Goal: Task Accomplishment & Management: Use online tool/utility

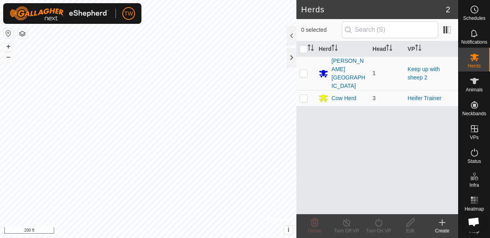
scroll to position [467, 0]
click at [343, 68] on div "[PERSON_NAME][GEOGRAPHIC_DATA]" at bounding box center [348, 73] width 35 height 33
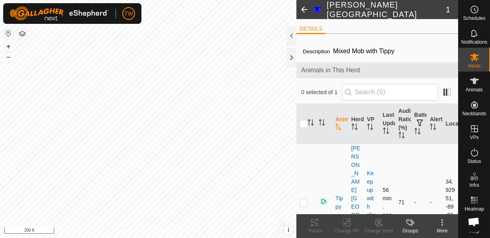
click at [306, 199] on p-checkbox at bounding box center [303, 202] width 8 height 6
checkbox input "true"
click at [346, 220] on icon at bounding box center [346, 223] width 10 height 10
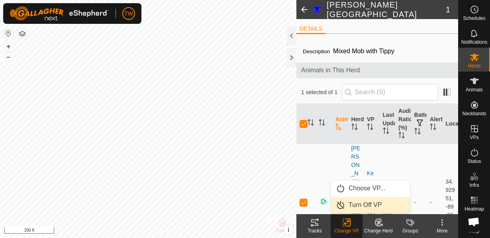
click at [359, 204] on link "Turn Off VP" at bounding box center [370, 205] width 79 height 16
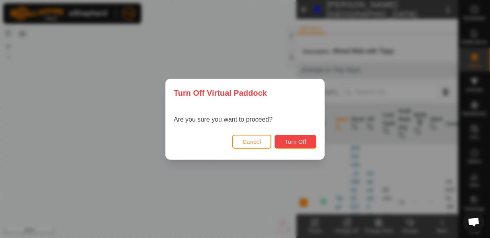
click at [298, 143] on span "Turn Off" at bounding box center [295, 142] width 22 height 6
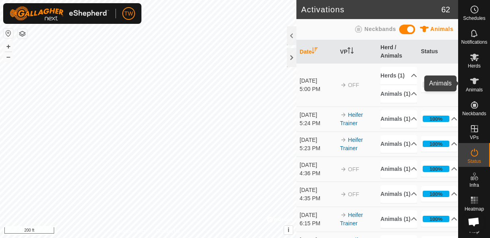
click at [477, 83] on icon at bounding box center [474, 81] width 10 height 10
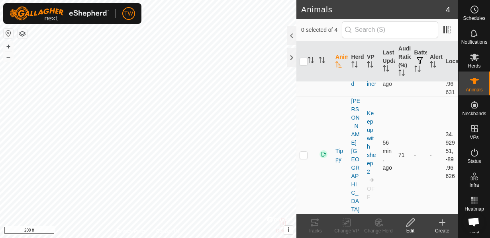
scroll to position [162, 0]
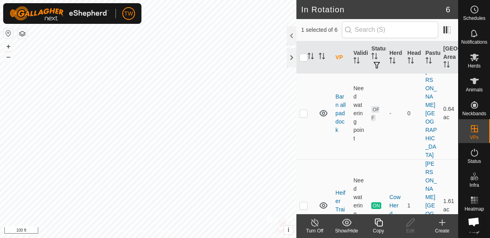
scroll to position [114, 0]
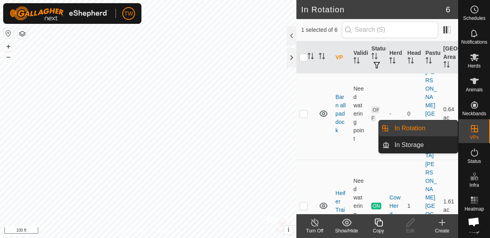
click at [479, 133] on es-virtualpaddocks-svg-icon at bounding box center [474, 129] width 14 height 13
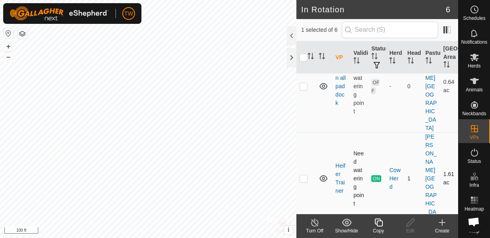
scroll to position [143, 0]
click at [314, 222] on line at bounding box center [314, 223] width 6 height 6
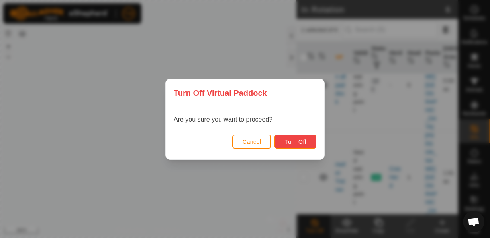
click at [300, 143] on span "Turn Off" at bounding box center [295, 142] width 22 height 6
click at [298, 142] on span "Turn Off" at bounding box center [295, 142] width 22 height 6
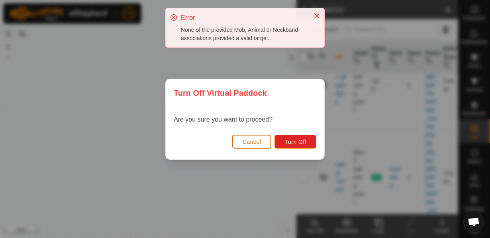
click at [258, 142] on span "Cancel" at bounding box center [251, 142] width 19 height 6
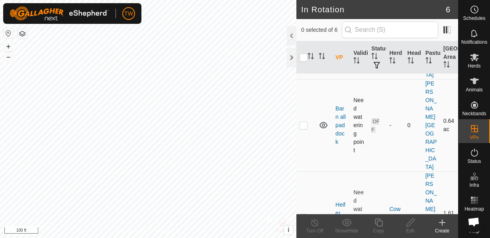
scroll to position [114, 0]
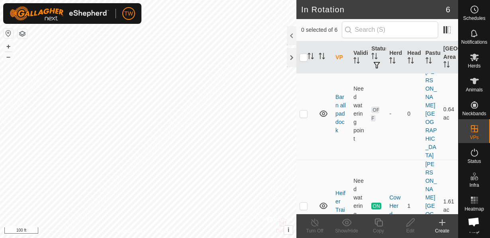
checkbox input "true"
click at [404, 222] on edit-svg-icon at bounding box center [410, 223] width 32 height 10
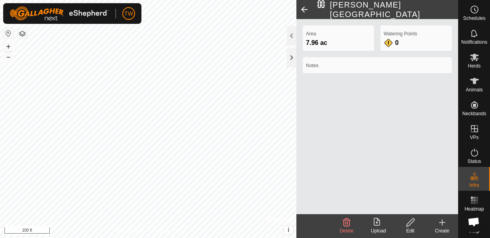
click at [304, 11] on span at bounding box center [304, 9] width 16 height 19
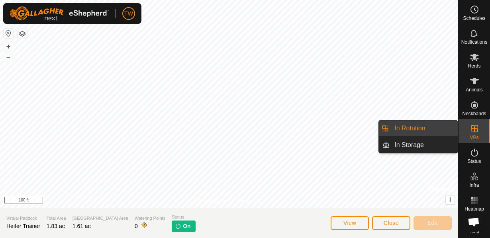
click at [480, 134] on es-virtualpaddocks-svg-icon at bounding box center [474, 129] width 14 height 13
click at [405, 129] on link "In Rotation" at bounding box center [423, 129] width 68 height 16
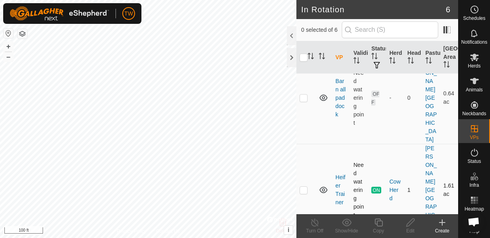
scroll to position [143, 0]
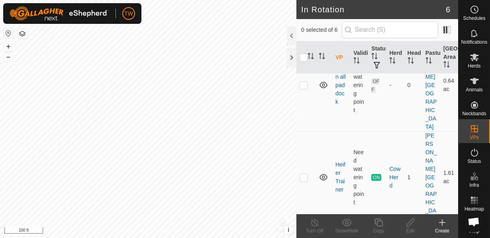
checkbox input "true"
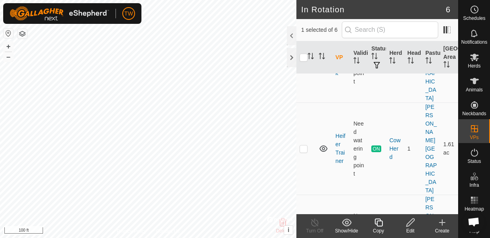
click at [408, 225] on icon at bounding box center [410, 223] width 10 height 10
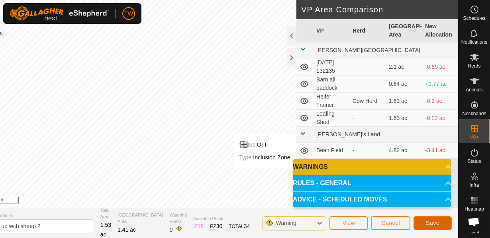
click at [431, 226] on span "Save" at bounding box center [432, 223] width 14 height 6
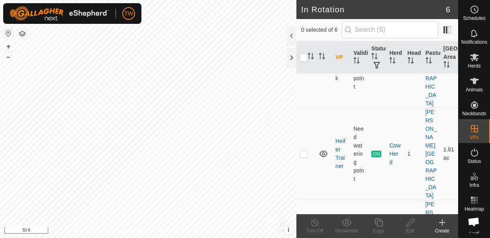
scroll to position [172, 0]
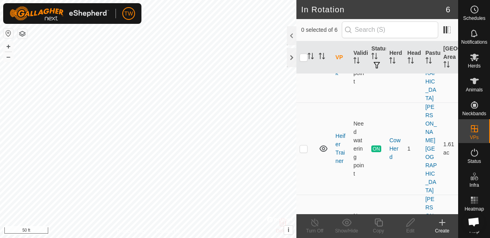
click at [302, 238] on p-checkbox at bounding box center [303, 241] width 8 height 6
checkbox input "true"
click at [475, 82] on icon at bounding box center [474, 81] width 9 height 6
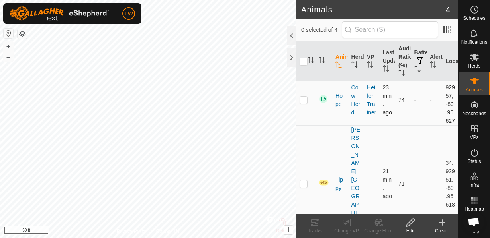
scroll to position [119, 0]
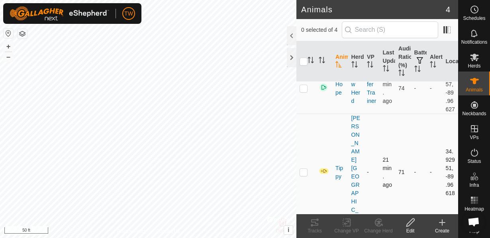
click at [303, 176] on p-checkbox at bounding box center [303, 172] width 8 height 6
checkbox input "true"
click at [345, 224] on icon at bounding box center [346, 222] width 6 height 5
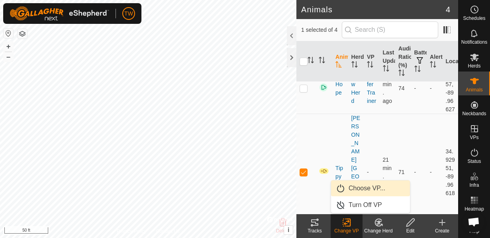
click at [367, 193] on link "Choose VP..." at bounding box center [370, 189] width 79 height 16
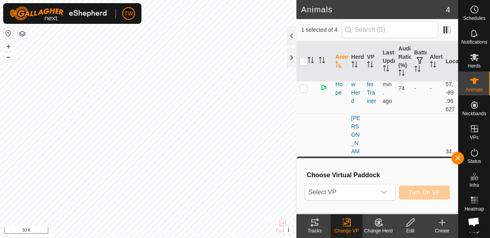
click at [367, 193] on span "Select VP" at bounding box center [340, 193] width 71 height 16
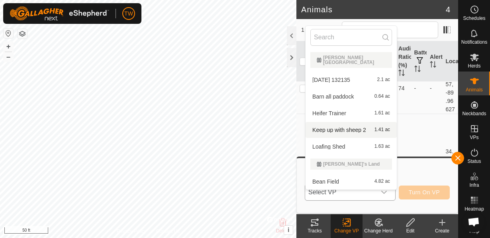
click at [348, 124] on li "Keep up with sheep 2 1.41 ac" at bounding box center [350, 130] width 91 height 16
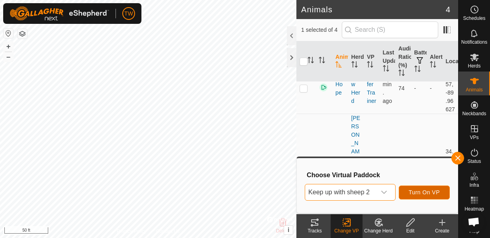
click at [431, 191] on span "Turn On VP" at bounding box center [423, 192] width 31 height 6
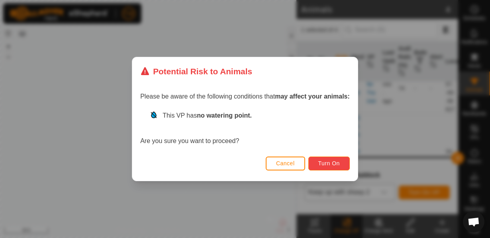
click at [330, 165] on span "Turn On" at bounding box center [328, 163] width 21 height 6
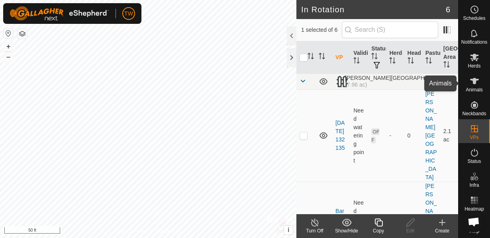
click at [478, 88] on span "Animals" at bounding box center [473, 90] width 17 height 5
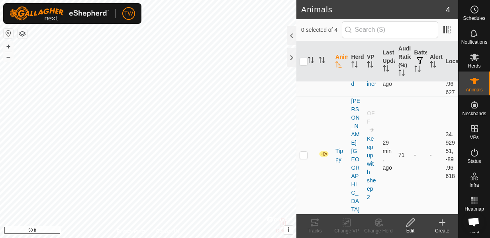
scroll to position [145, 0]
click at [294, 34] on div at bounding box center [292, 35] width 10 height 19
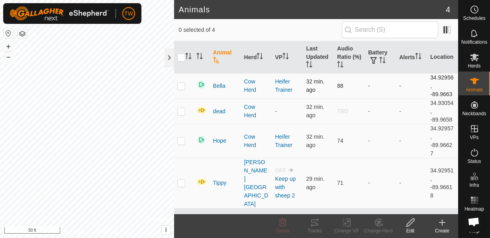
scroll to position [0, 0]
click at [171, 60] on div at bounding box center [169, 57] width 10 height 19
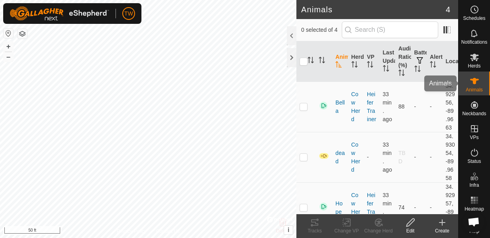
click at [469, 86] on es-animals-svg-icon at bounding box center [474, 81] width 14 height 13
click at [464, 87] on div "Animals" at bounding box center [473, 84] width 31 height 24
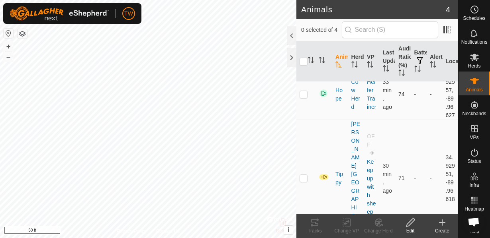
scroll to position [114, 0]
click at [303, 181] on p-checkbox at bounding box center [303, 177] width 8 height 6
checkbox input "true"
click at [318, 226] on icon at bounding box center [315, 223] width 10 height 10
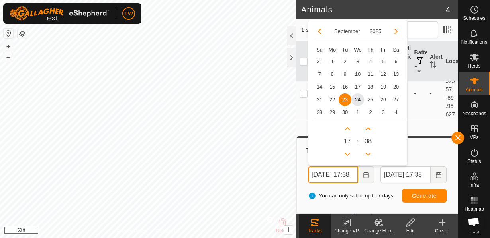
click at [341, 176] on input "[DATE] 17:38" at bounding box center [333, 175] width 50 height 17
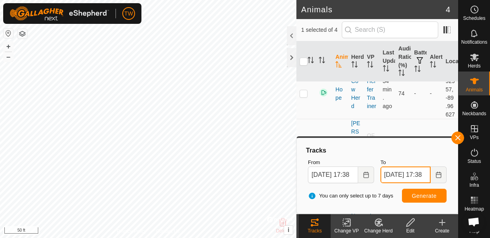
click at [414, 177] on input "[DATE] 17:38" at bounding box center [405, 175] width 50 height 17
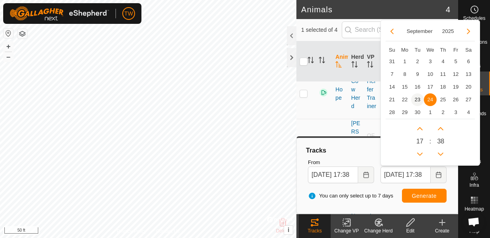
click at [415, 103] on span "23" at bounding box center [417, 100] width 13 height 13
type input "[DATE] 17:38"
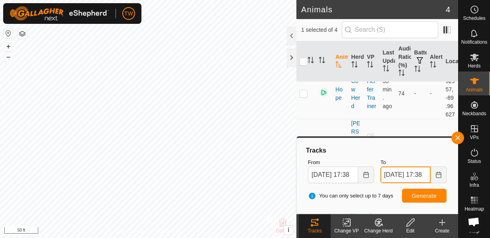
scroll to position [0, 11]
click at [416, 178] on input "[DATE] 17:38" at bounding box center [405, 175] width 50 height 17
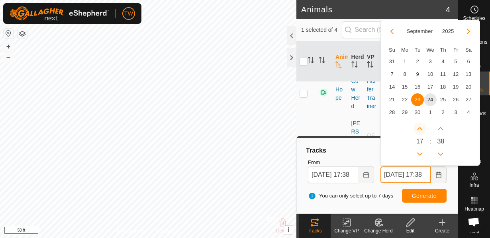
click at [418, 129] on button "Next Hour" at bounding box center [419, 129] width 13 height 13
click at [418, 129] on span "Next Hour" at bounding box center [418, 129] width 0 height 0
click at [418, 129] on button "Next Hour" at bounding box center [419, 129] width 13 height 13
click at [419, 128] on button "Next Hour" at bounding box center [419, 129] width 13 height 13
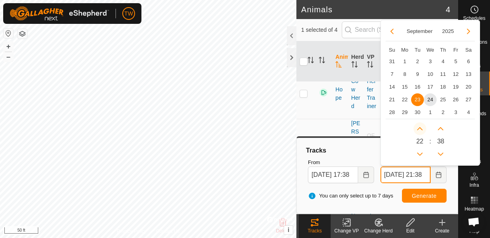
type input "[DATE] 22:38"
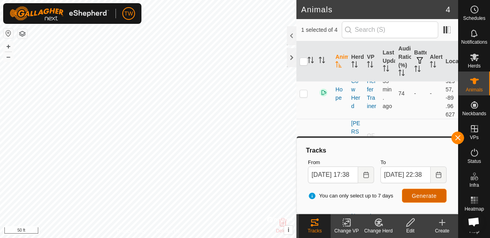
scroll to position [0, 0]
click at [439, 194] on button "Generate" at bounding box center [424, 196] width 45 height 14
